Goal: Task Accomplishment & Management: Use online tool/utility

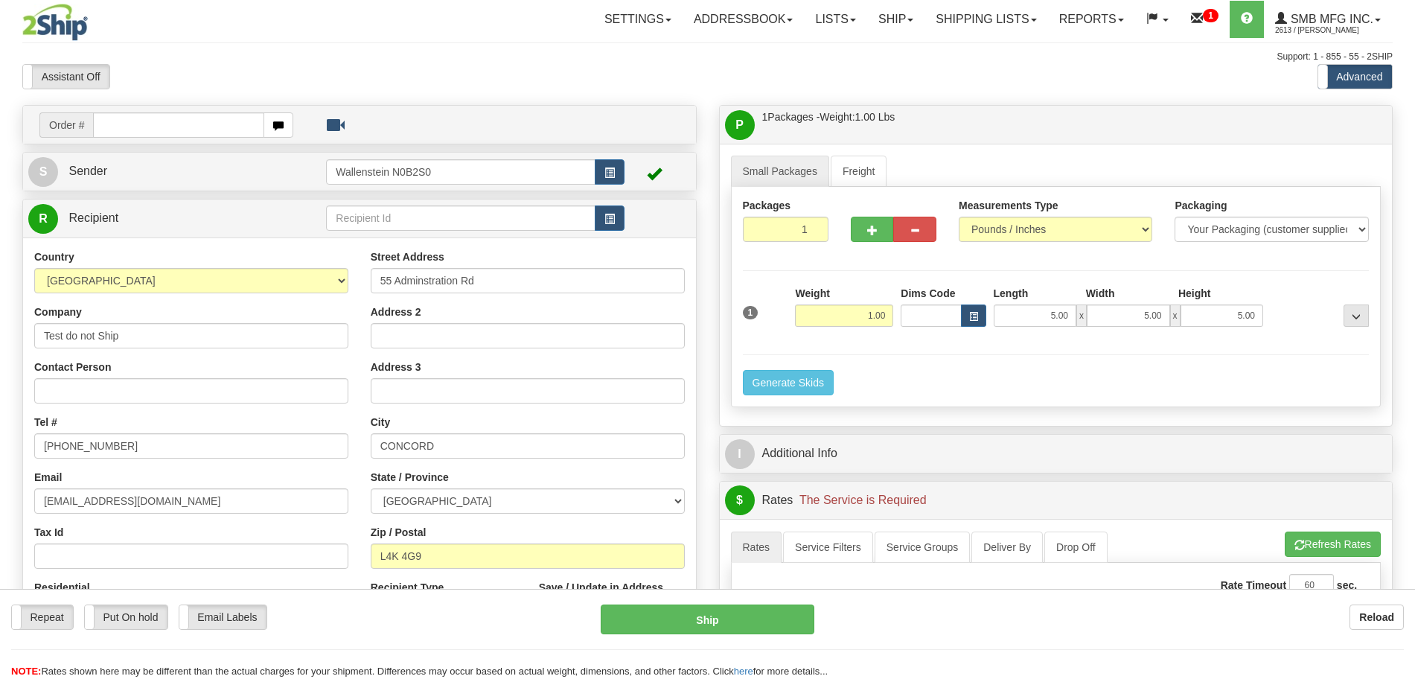
select select "ON"
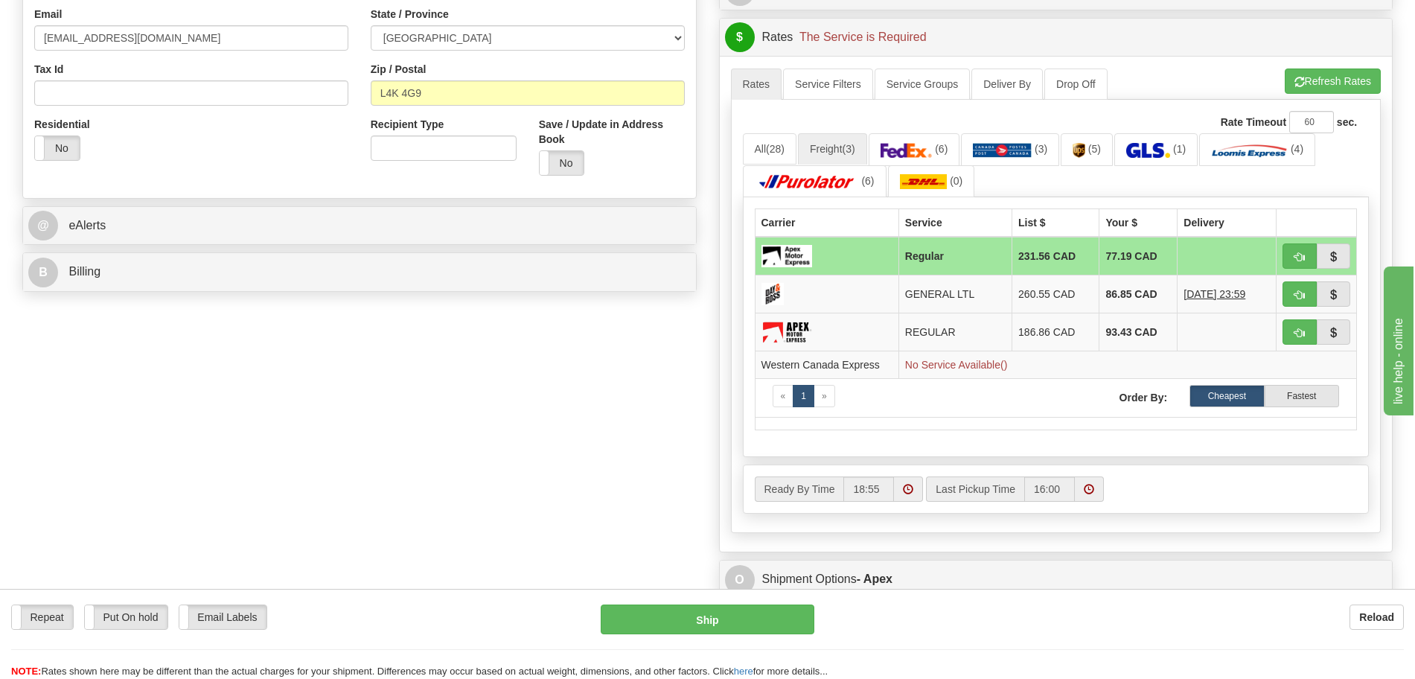
scroll to position [465, 0]
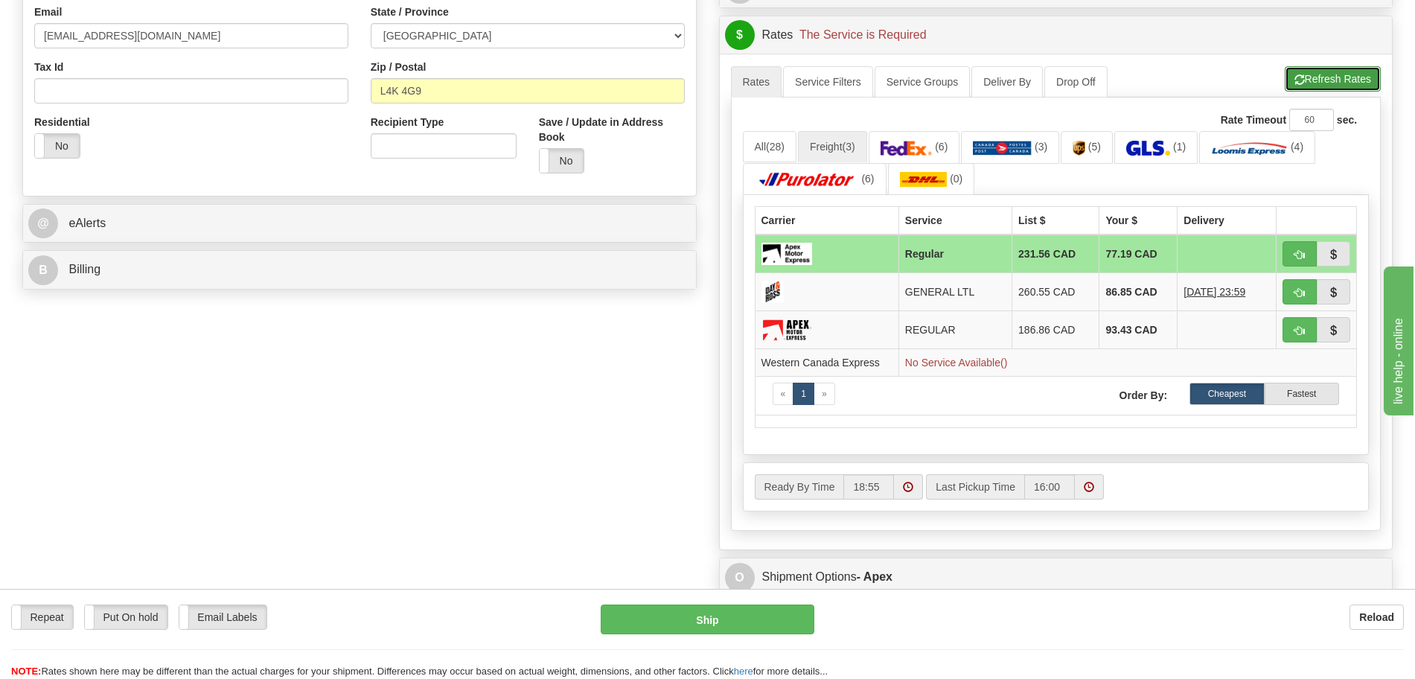
click at [1346, 81] on button "Refresh Rates" at bounding box center [1333, 78] width 96 height 25
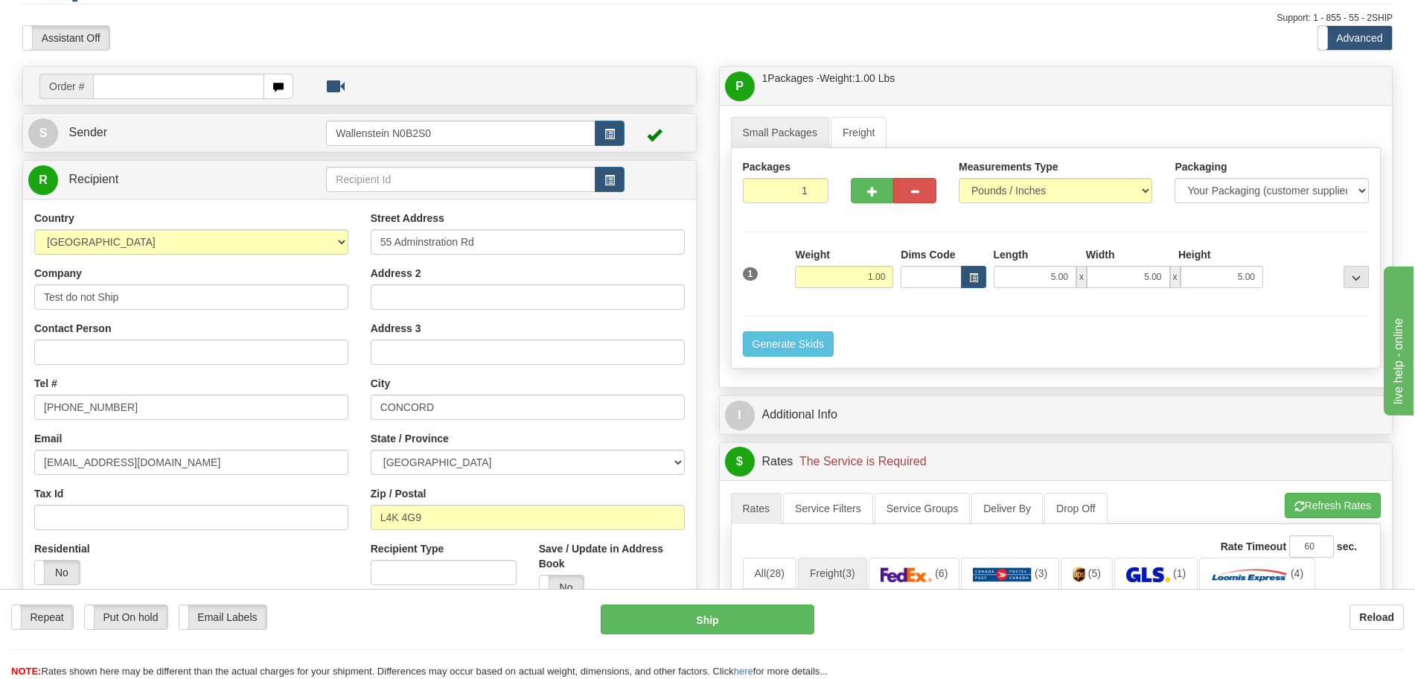
scroll to position [0, 0]
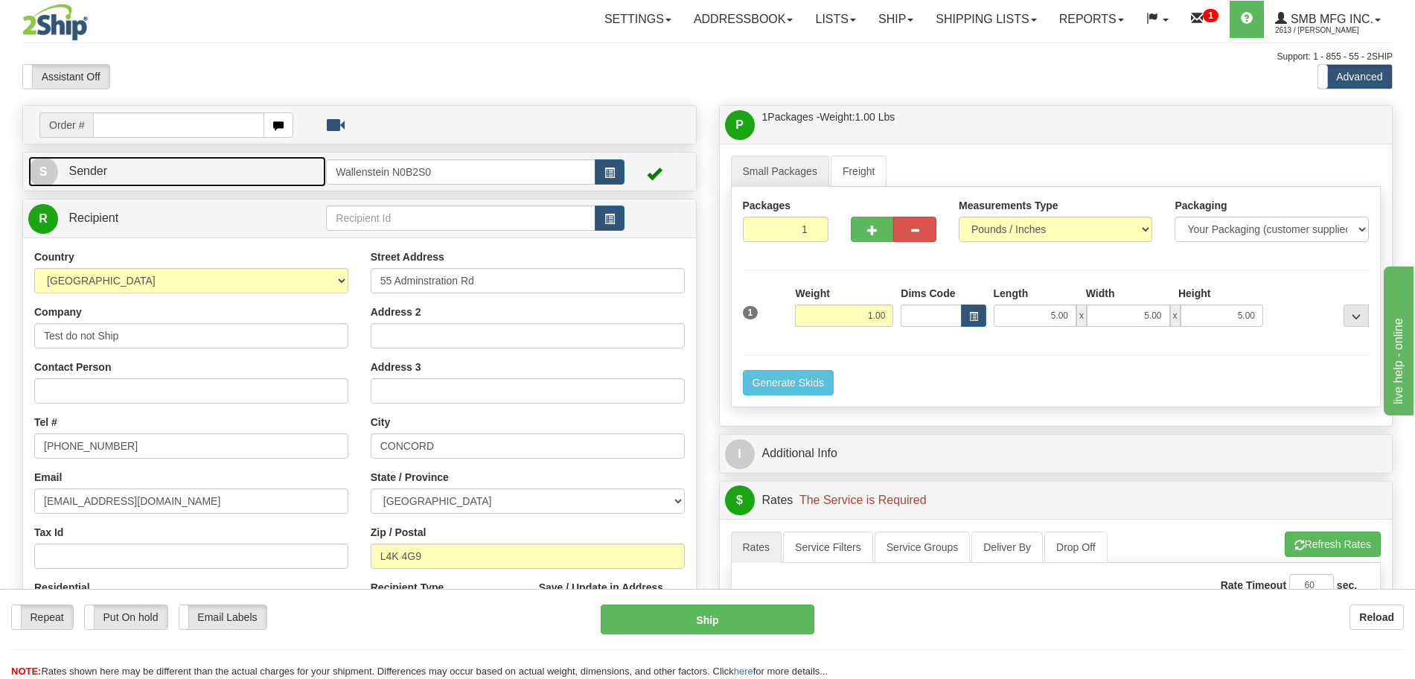
click at [281, 175] on link "S Sender" at bounding box center [177, 171] width 298 height 31
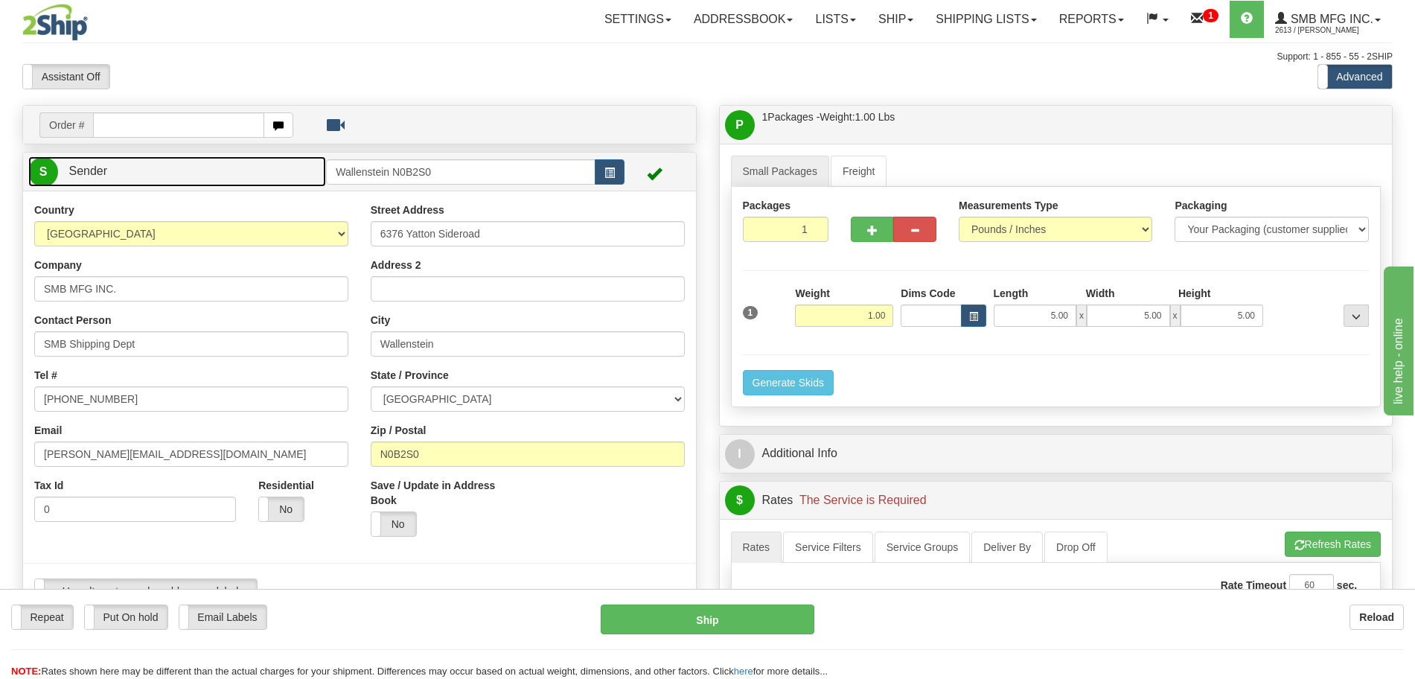
type input "WALLENSTEIN"
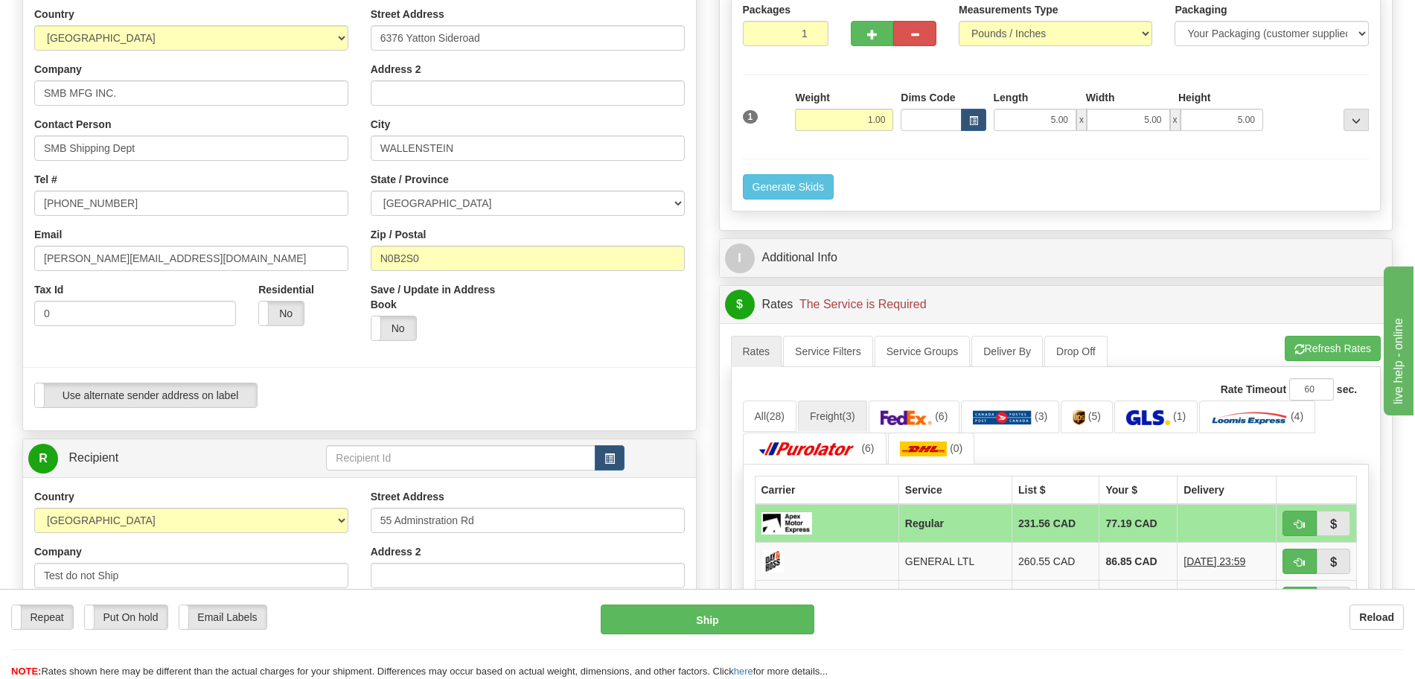
scroll to position [186, 0]
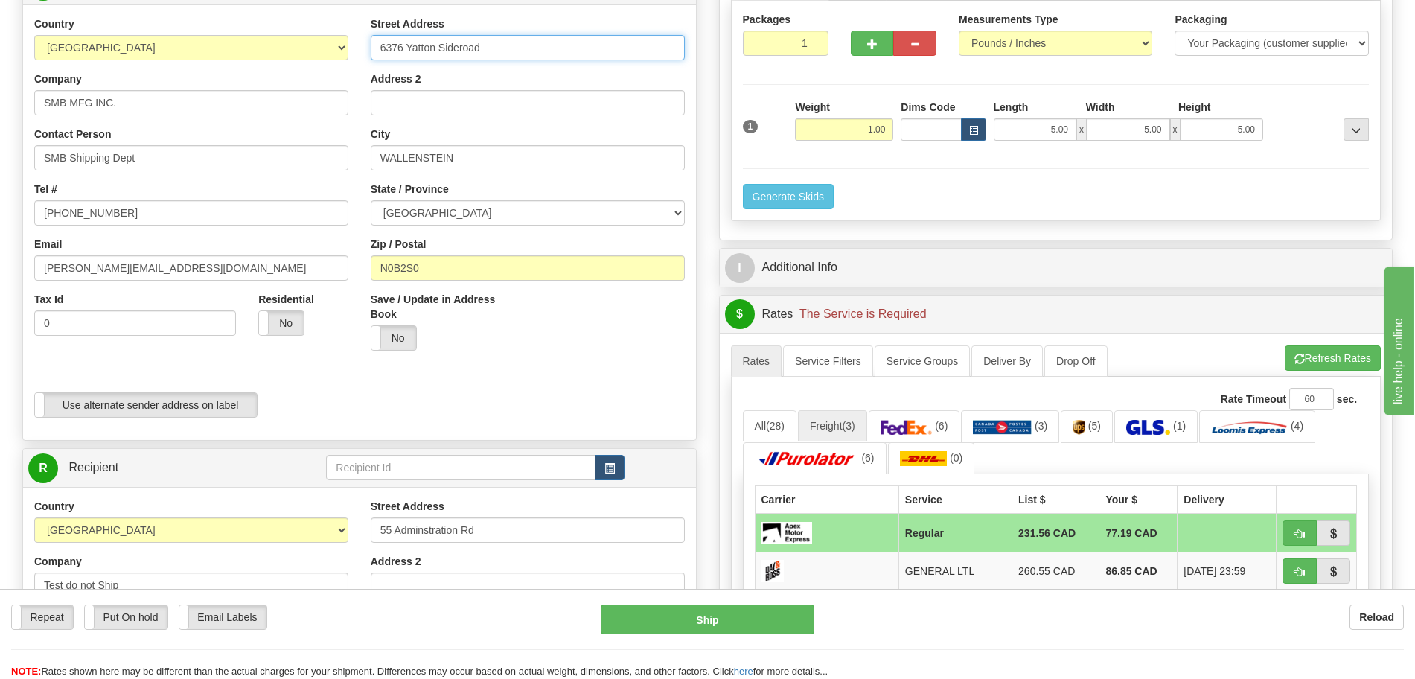
drag, startPoint x: 486, startPoint y: 54, endPoint x: 338, endPoint y: 48, distance: 148.2
click at [338, 48] on div "Country [GEOGRAPHIC_DATA] [GEOGRAPHIC_DATA] [GEOGRAPHIC_DATA] [GEOGRAPHIC_DATA]…" at bounding box center [359, 222] width 673 height 412
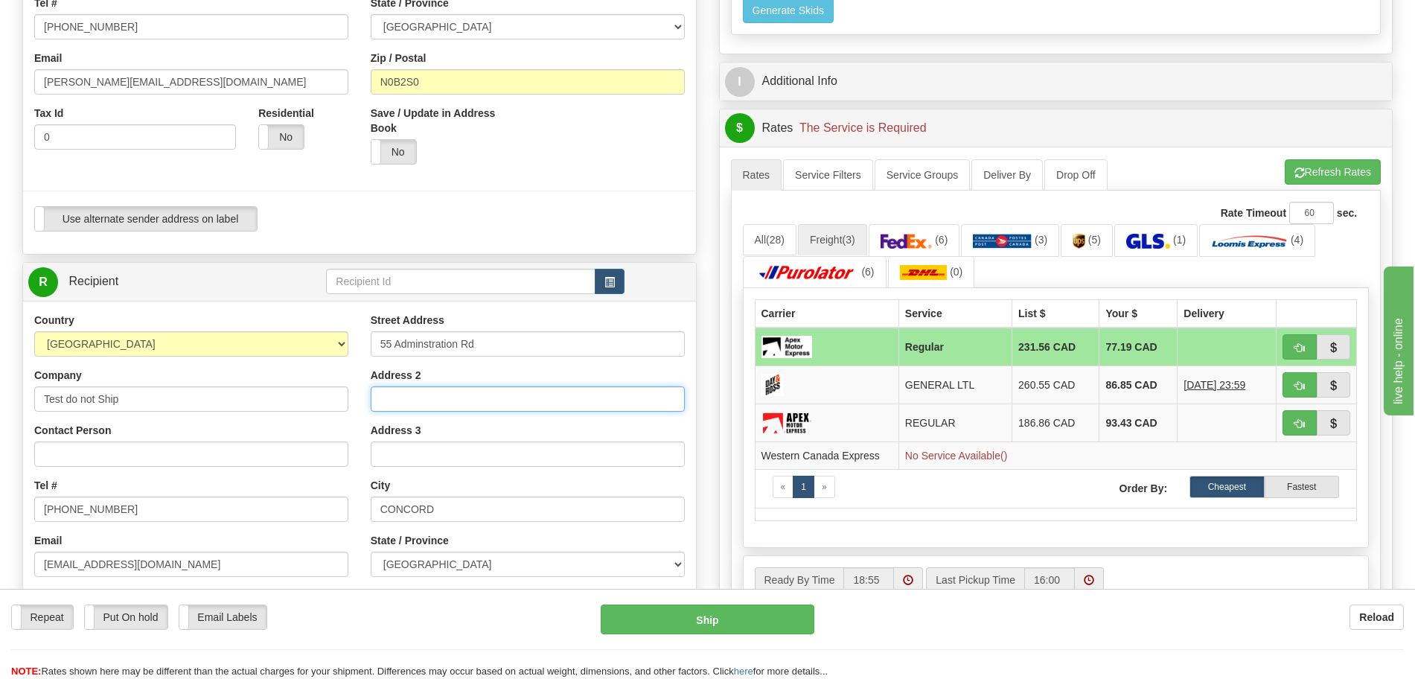
click at [478, 393] on input "Address 2" at bounding box center [528, 398] width 314 height 25
drag, startPoint x: 429, startPoint y: 332, endPoint x: 330, endPoint y: 332, distance: 99.0
click at [330, 332] on div "Country [GEOGRAPHIC_DATA] [GEOGRAPHIC_DATA] [GEOGRAPHIC_DATA] [GEOGRAPHIC_DATA]…" at bounding box center [359, 513] width 673 height 400
paste input "6376 Yatton Sideroa"
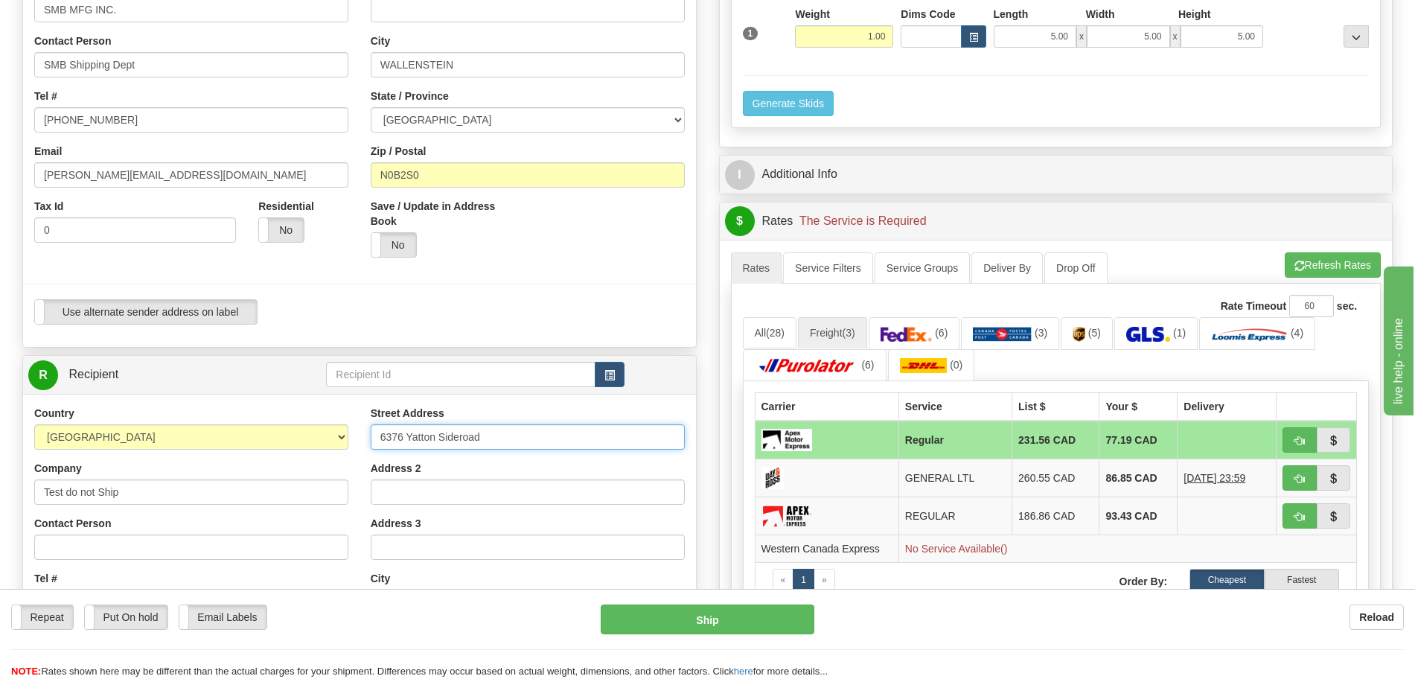
type input "6376 Yatton Sideroad"
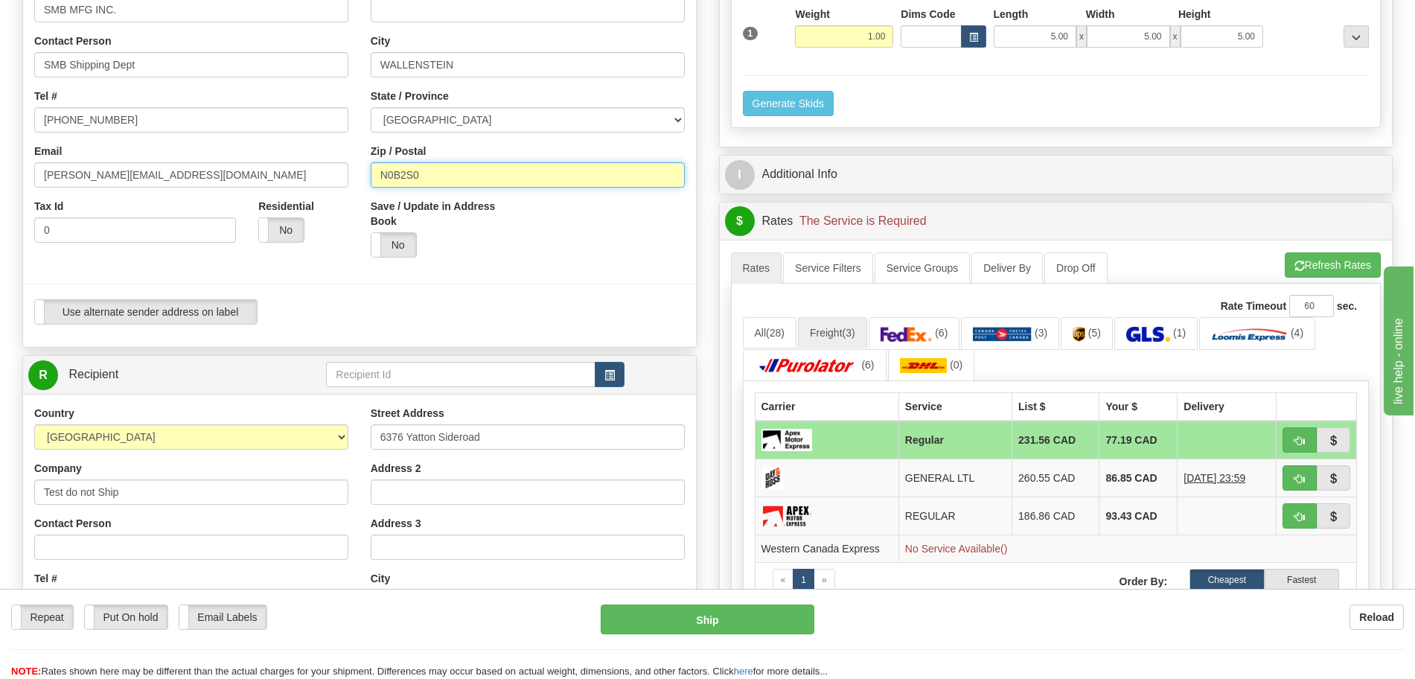
drag, startPoint x: 444, startPoint y: 165, endPoint x: 343, endPoint y: 169, distance: 100.5
click at [343, 169] on div "Country [GEOGRAPHIC_DATA] [GEOGRAPHIC_DATA] [GEOGRAPHIC_DATA] [GEOGRAPHIC_DATA]…" at bounding box center [359, 129] width 673 height 412
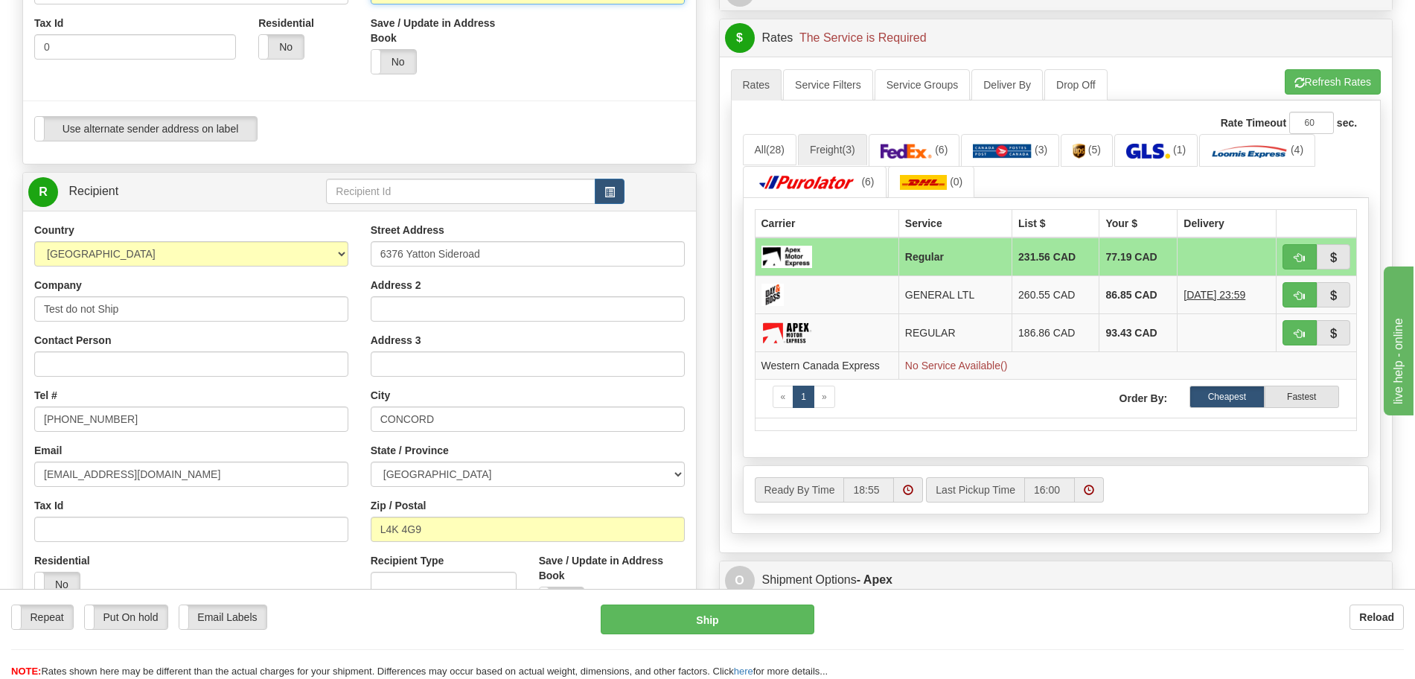
scroll to position [465, 0]
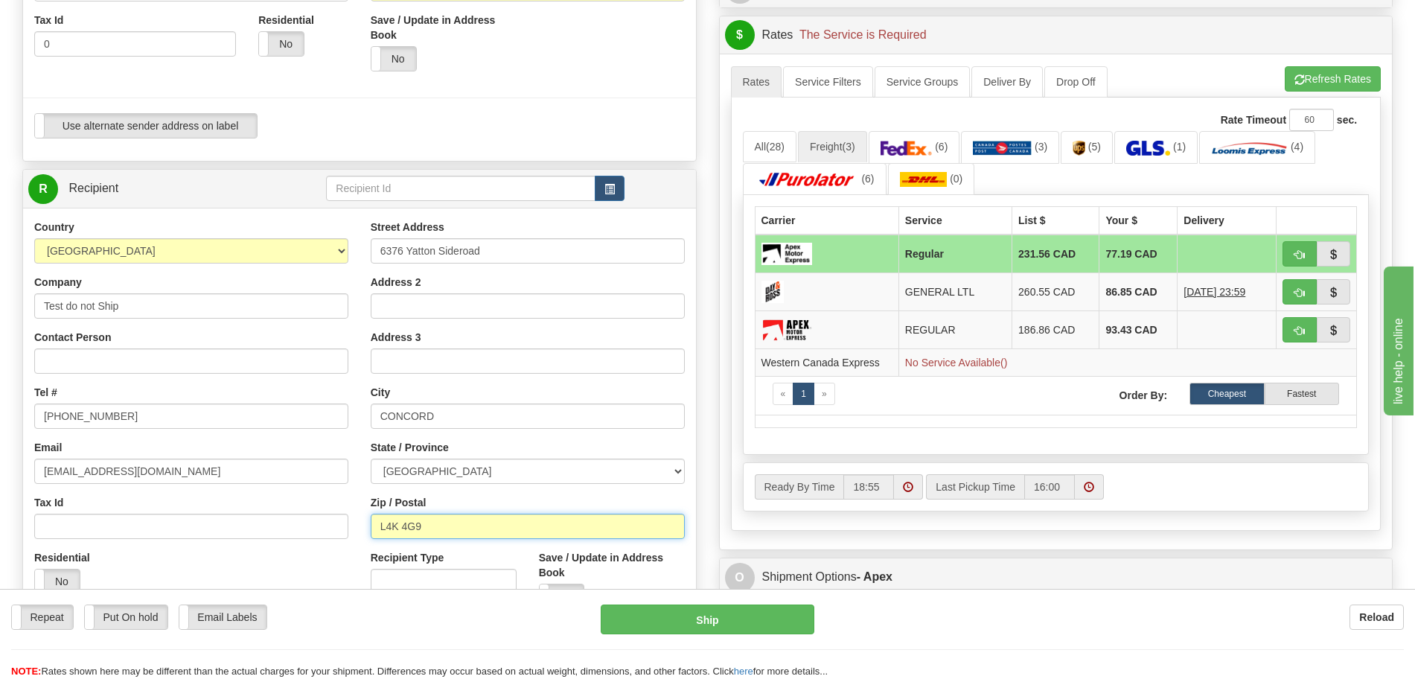
drag, startPoint x: 441, startPoint y: 520, endPoint x: 314, endPoint y: 522, distance: 126.5
click at [314, 522] on div "Country [GEOGRAPHIC_DATA] [GEOGRAPHIC_DATA] [GEOGRAPHIC_DATA] [GEOGRAPHIC_DATA]…" at bounding box center [359, 420] width 673 height 400
paste input "N0B2S0"
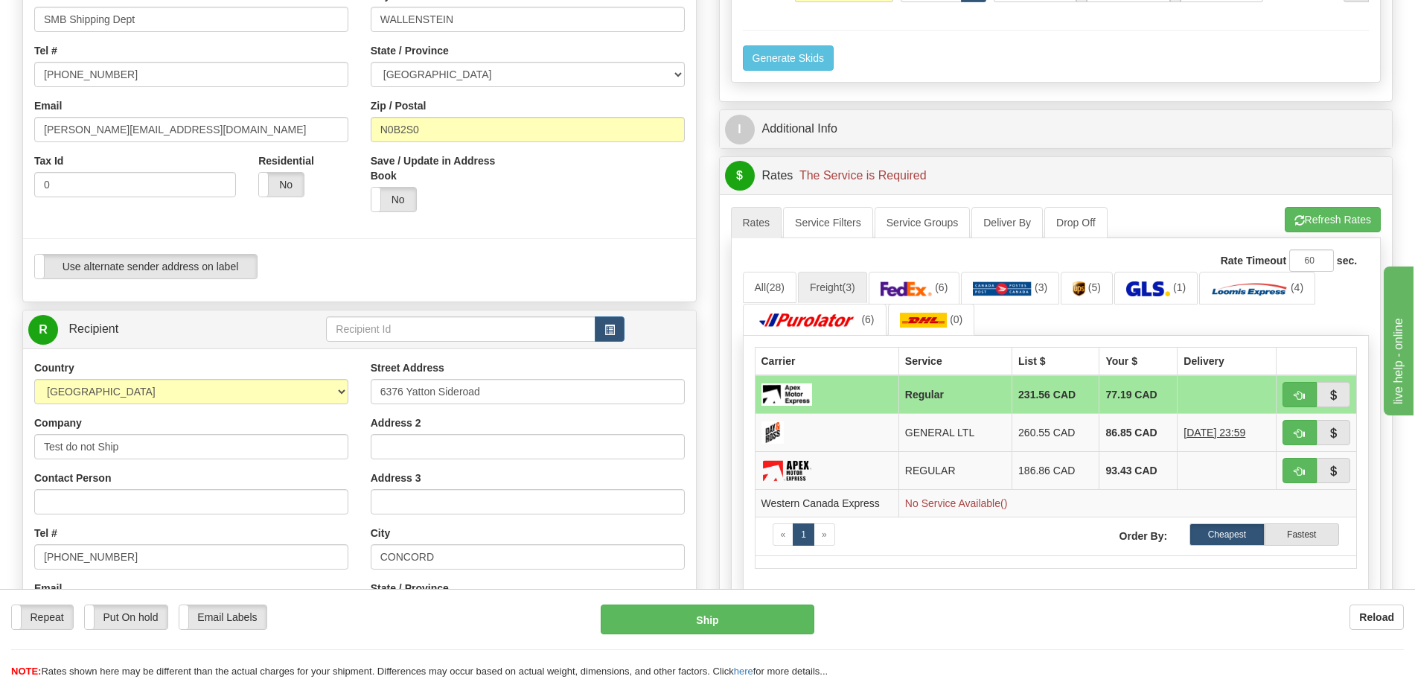
scroll to position [279, 0]
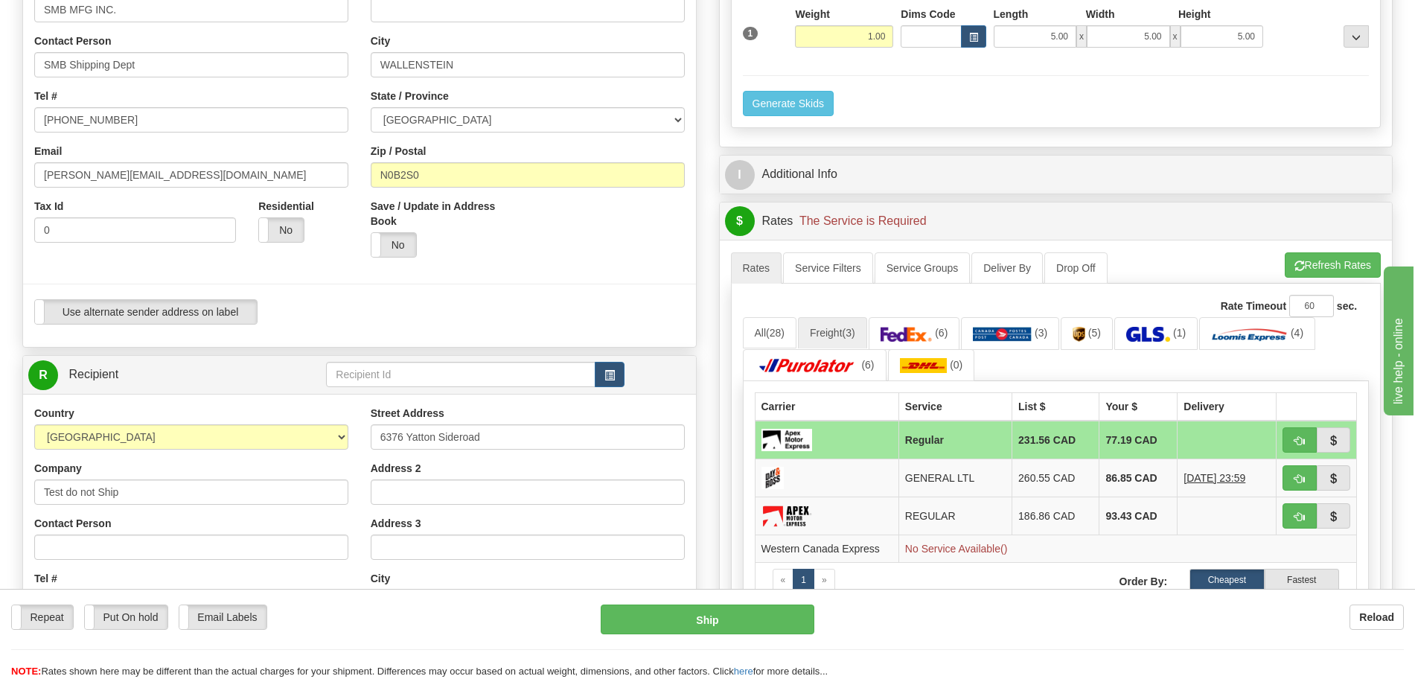
type input "N0B2S0"
drag, startPoint x: 495, startPoint y: 63, endPoint x: 342, endPoint y: 63, distance: 152.6
click at [342, 63] on div "Country [GEOGRAPHIC_DATA] [GEOGRAPHIC_DATA] [GEOGRAPHIC_DATA] [GEOGRAPHIC_DATA]…" at bounding box center [359, 129] width 673 height 412
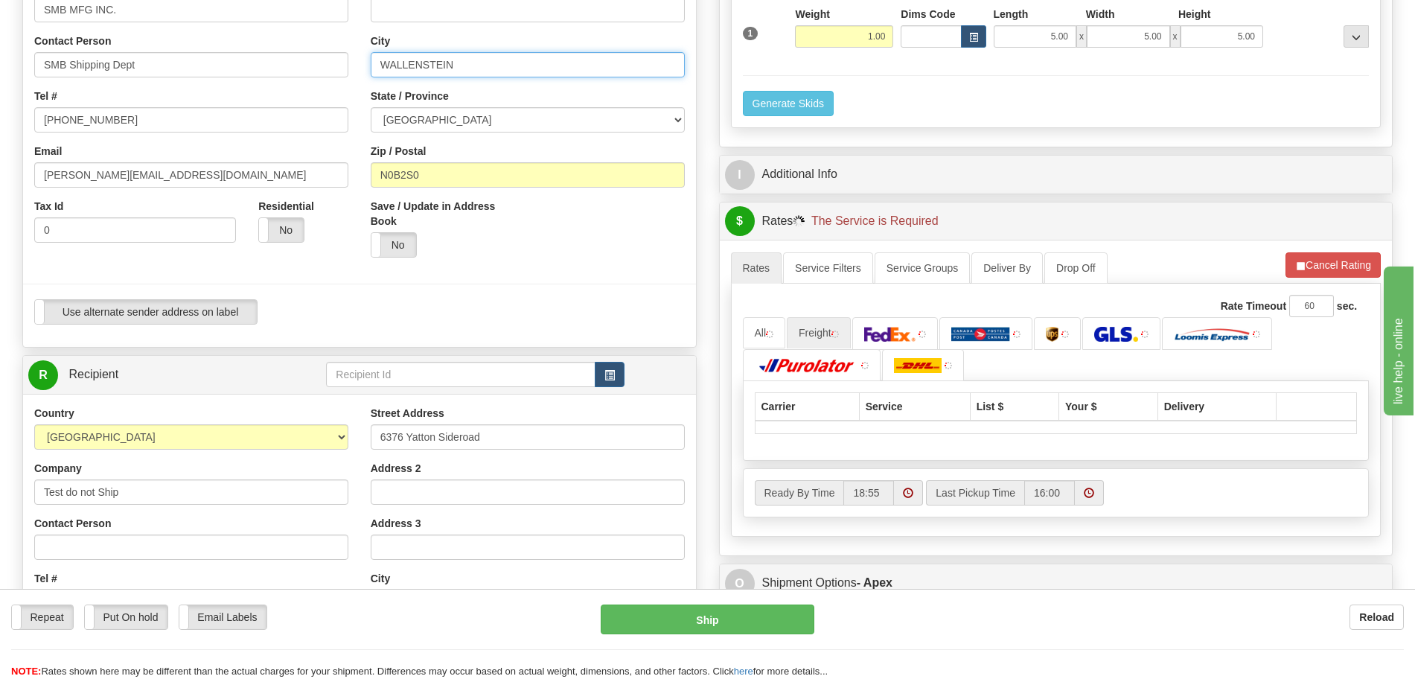
type input "WALLENSTEIN"
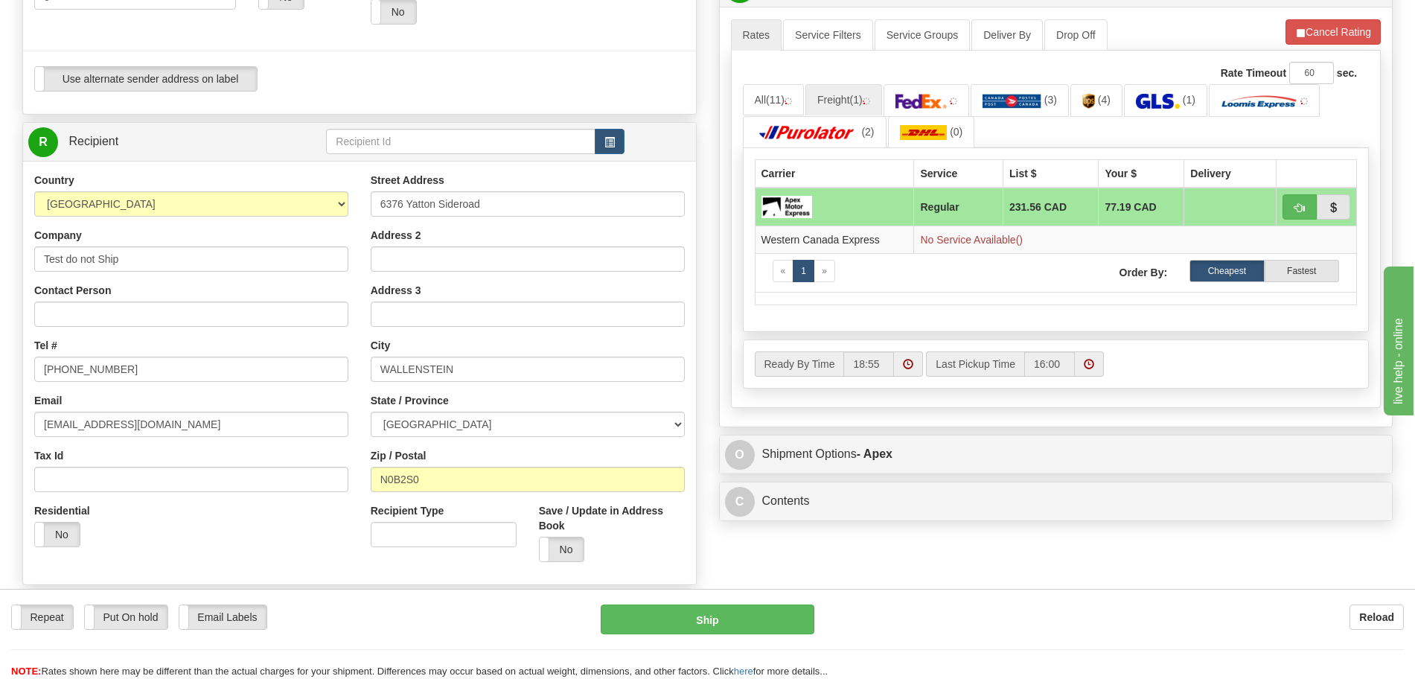
scroll to position [465, 0]
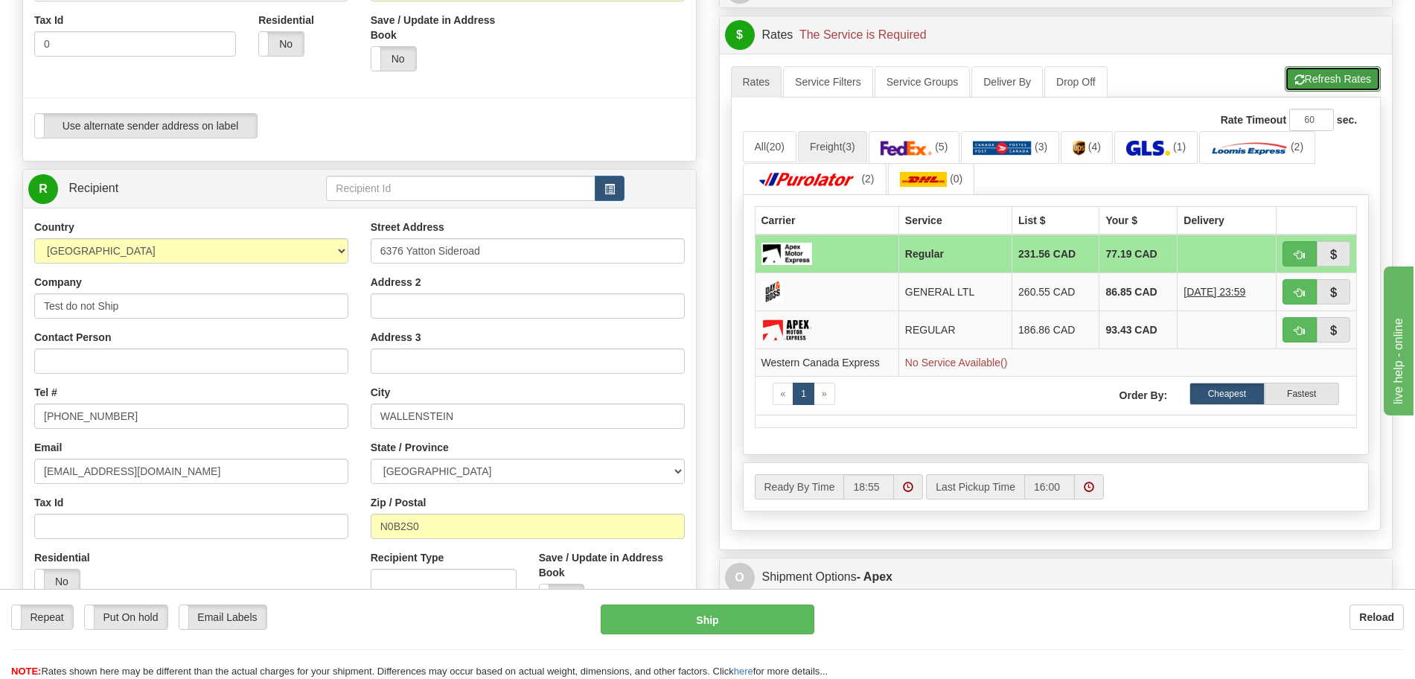
click at [1313, 76] on button "Refresh Rates" at bounding box center [1333, 78] width 96 height 25
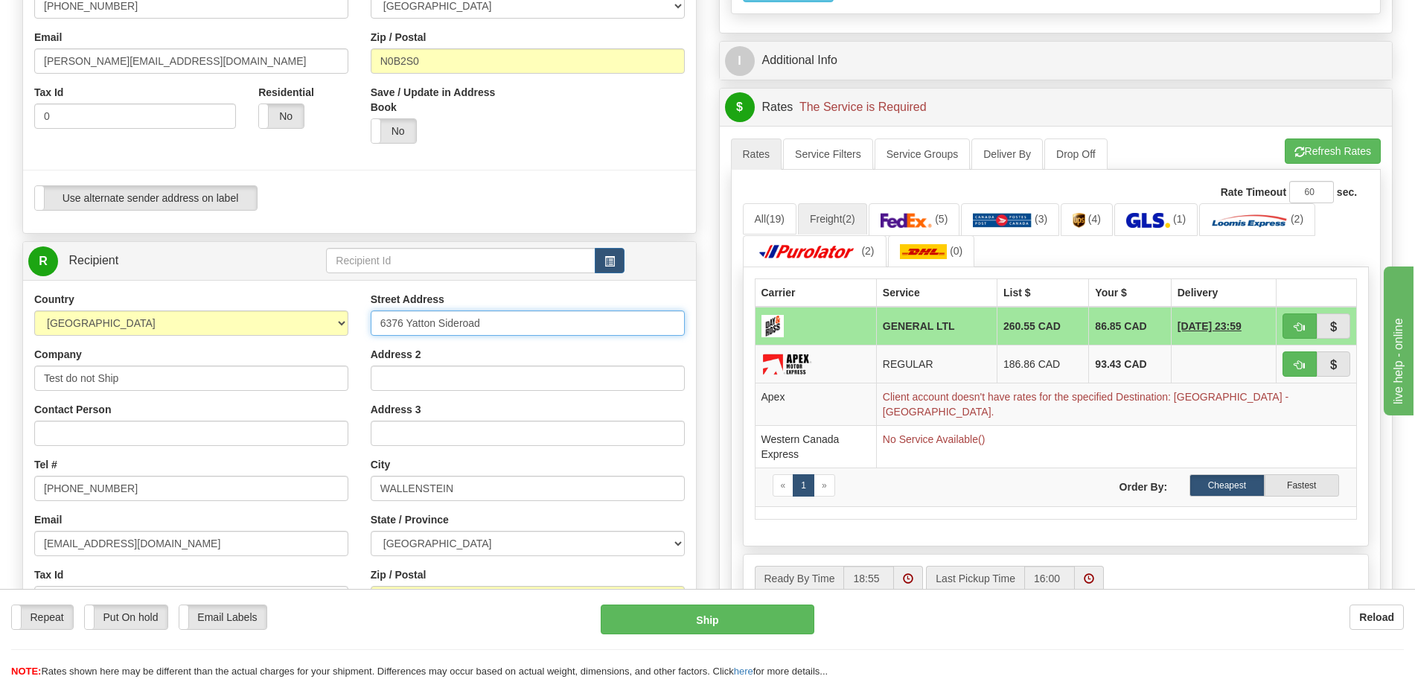
drag, startPoint x: 503, startPoint y: 252, endPoint x: 391, endPoint y: 2, distance: 273.9
click at [391, 2] on div "Order # S Sender" at bounding box center [359, 258] width 697 height 1093
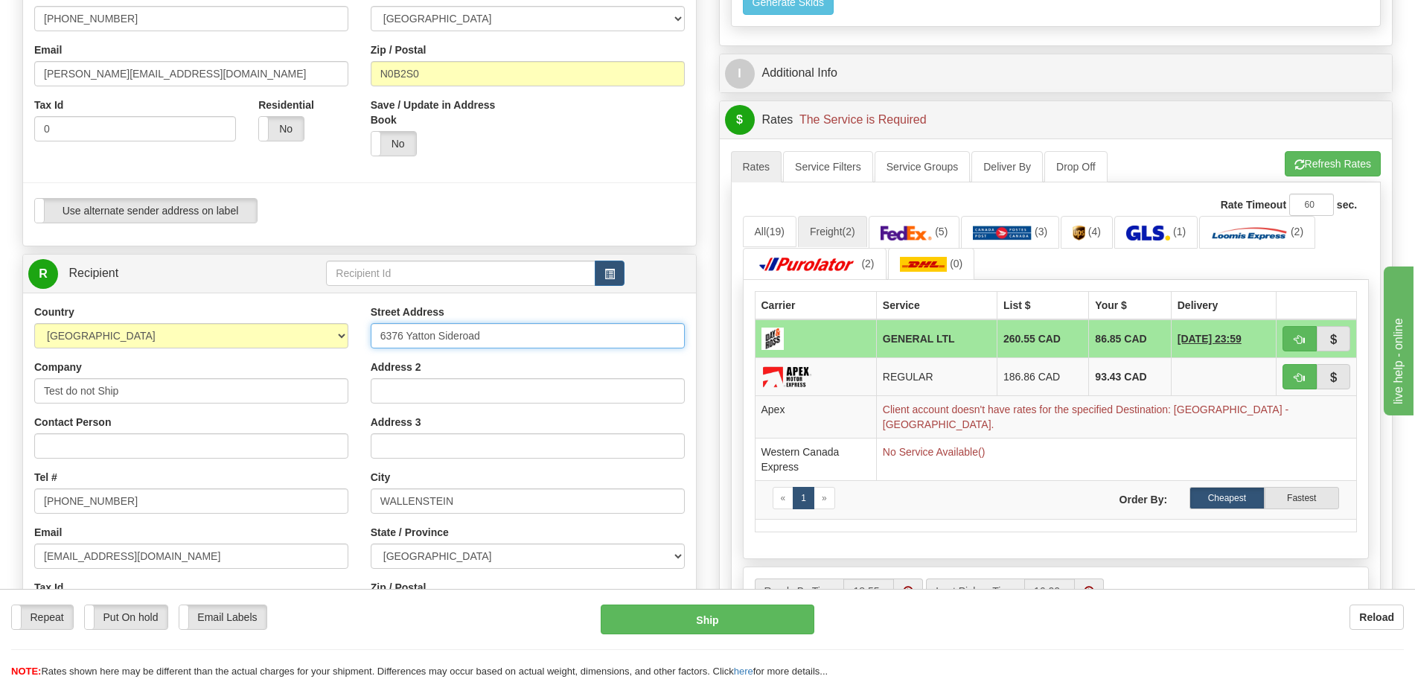
click at [490, 343] on input "6376 Yatton Sideroad" at bounding box center [528, 335] width 314 height 25
drag, startPoint x: 495, startPoint y: 334, endPoint x: 225, endPoint y: 335, distance: 270.2
click at [225, 335] on div "Country [GEOGRAPHIC_DATA] [GEOGRAPHIC_DATA] [GEOGRAPHIC_DATA] [GEOGRAPHIC_DATA]…" at bounding box center [359, 504] width 673 height 400
type input "1 test drive"
type input "[US_STATE]"
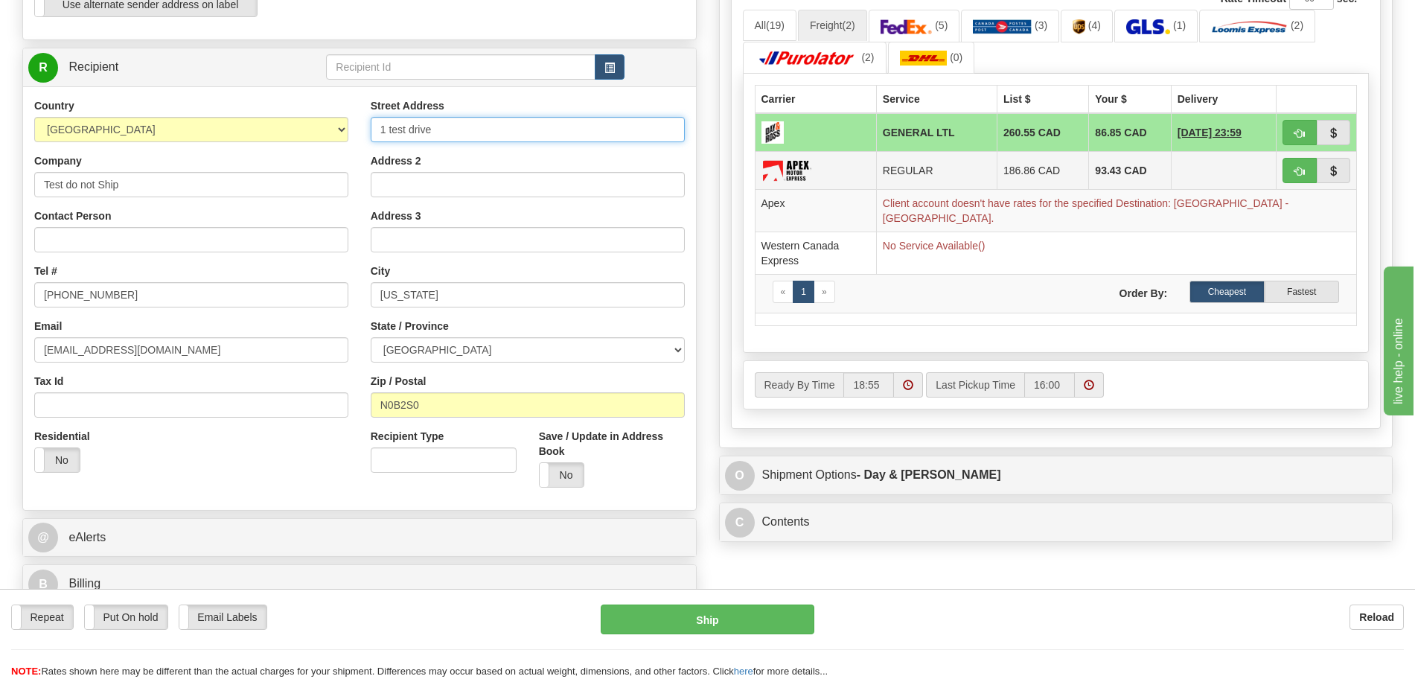
scroll to position [473, 0]
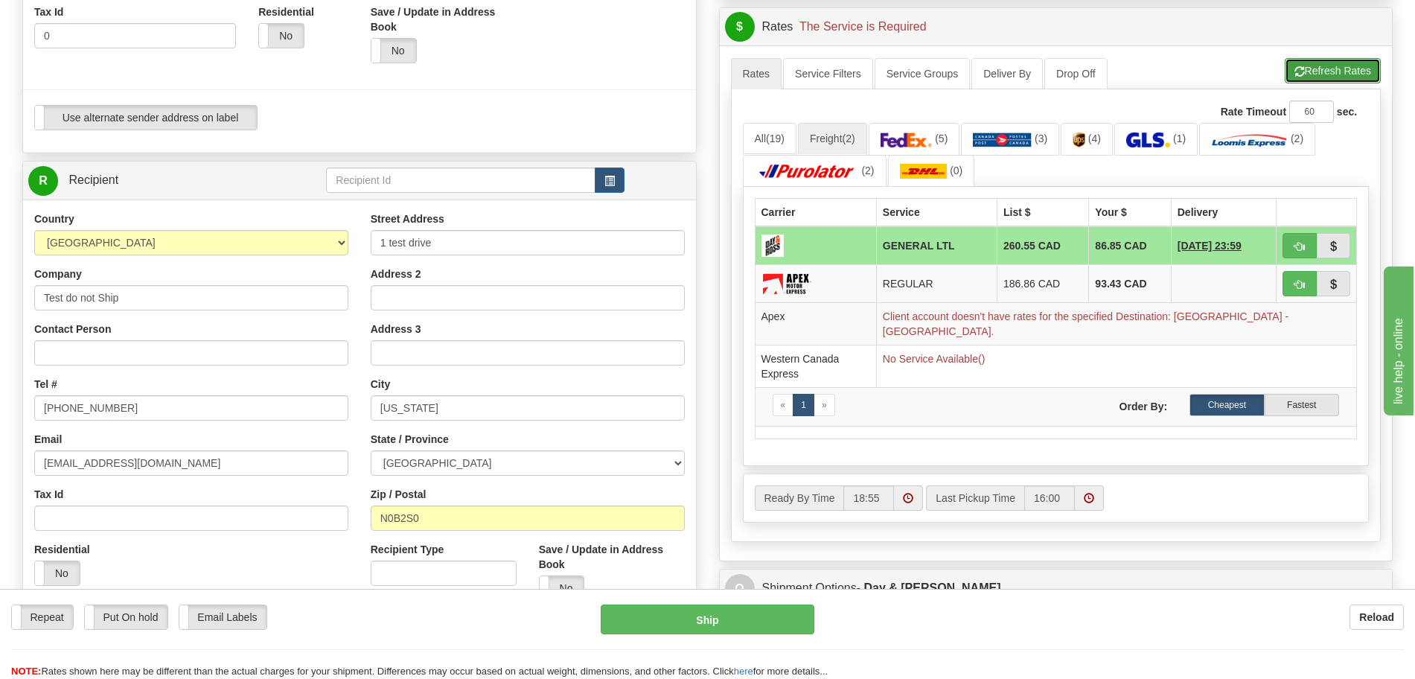
drag, startPoint x: 1311, startPoint y: 77, endPoint x: 1302, endPoint y: 80, distance: 9.4
click at [1310, 77] on button "Refresh Rates" at bounding box center [1333, 70] width 96 height 25
